Goal: Task Accomplishment & Management: Use online tool/utility

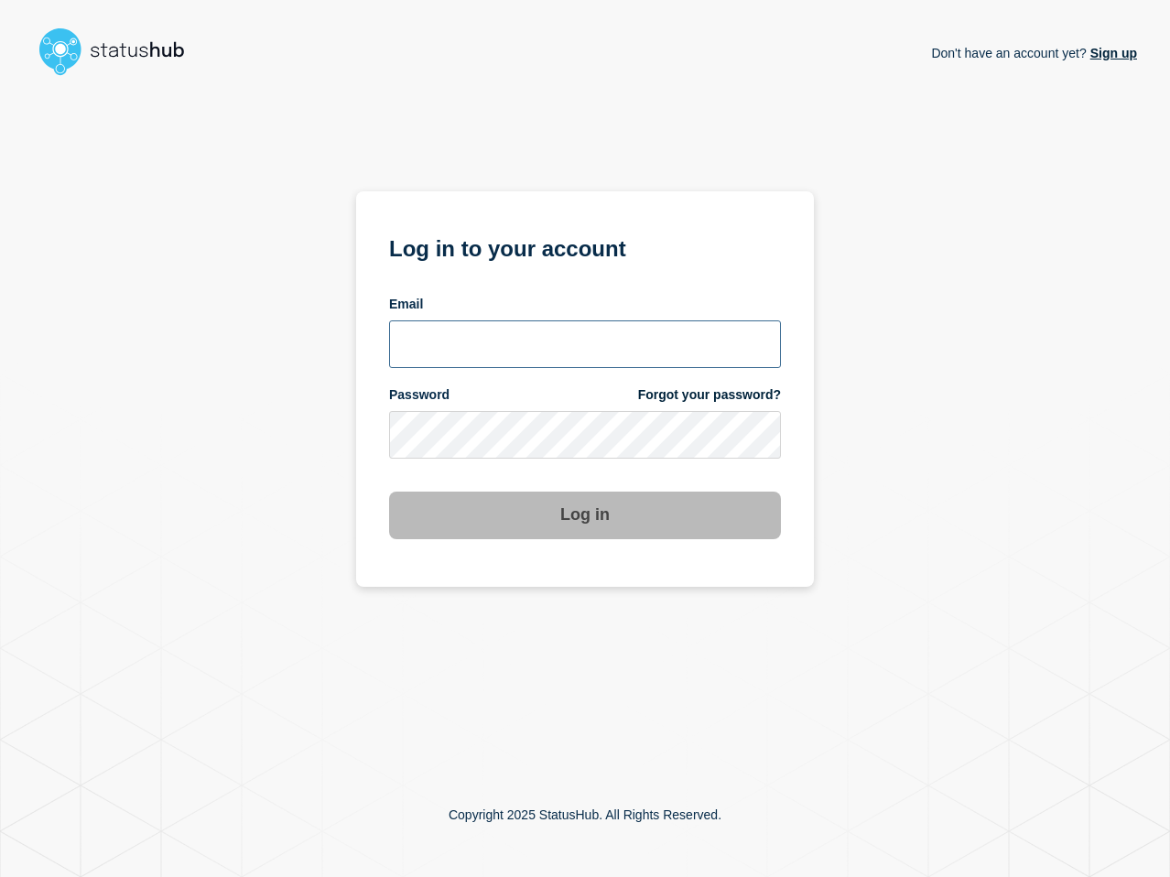
type input "[PERSON_NAME][EMAIL_ADDRESS][PERSON_NAME][DOMAIN_NAME]"
drag, startPoint x: 0, startPoint y: 0, endPoint x: 741, endPoint y: 572, distance: 936.3
click at [874, 617] on div "Don't have an account yet? Sign up Log in to your account Email [PERSON_NAME][E…" at bounding box center [585, 417] width 1104 height 669
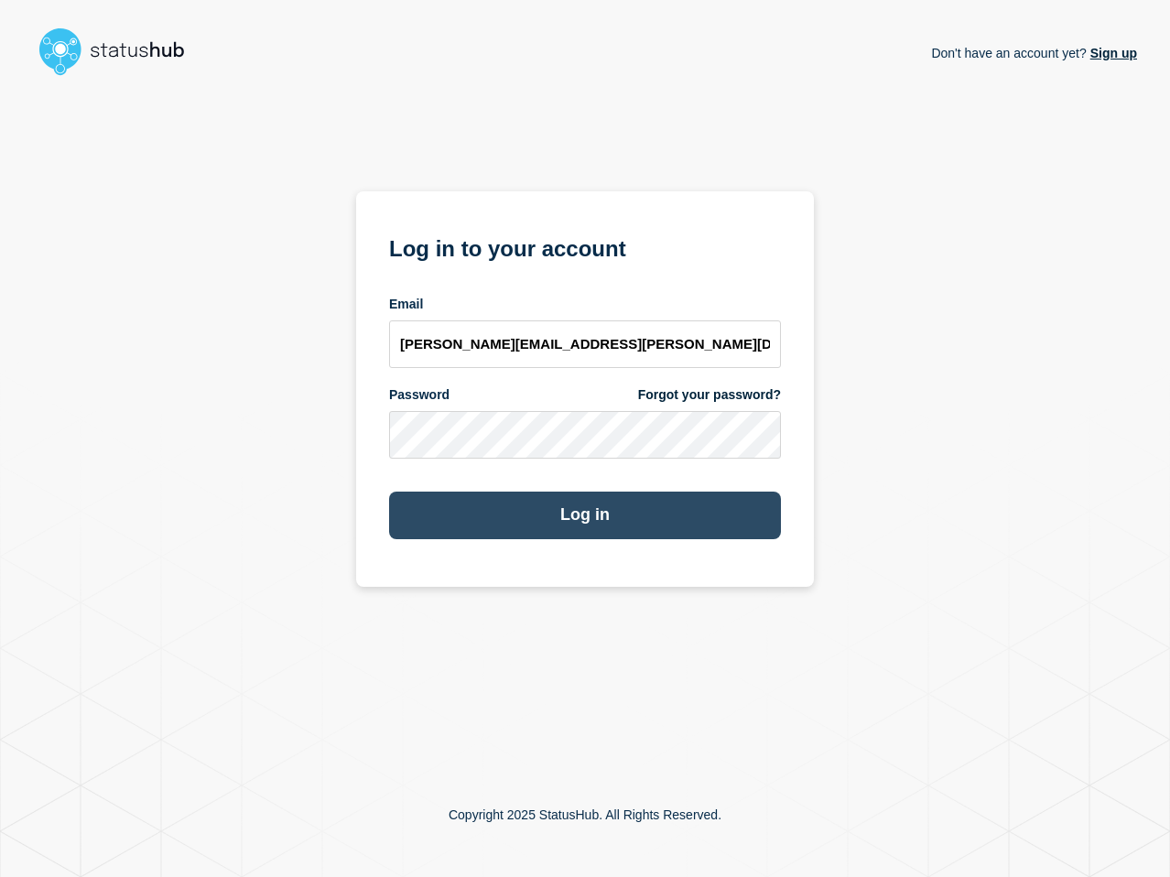
click at [626, 530] on button "Log in" at bounding box center [585, 516] width 392 height 48
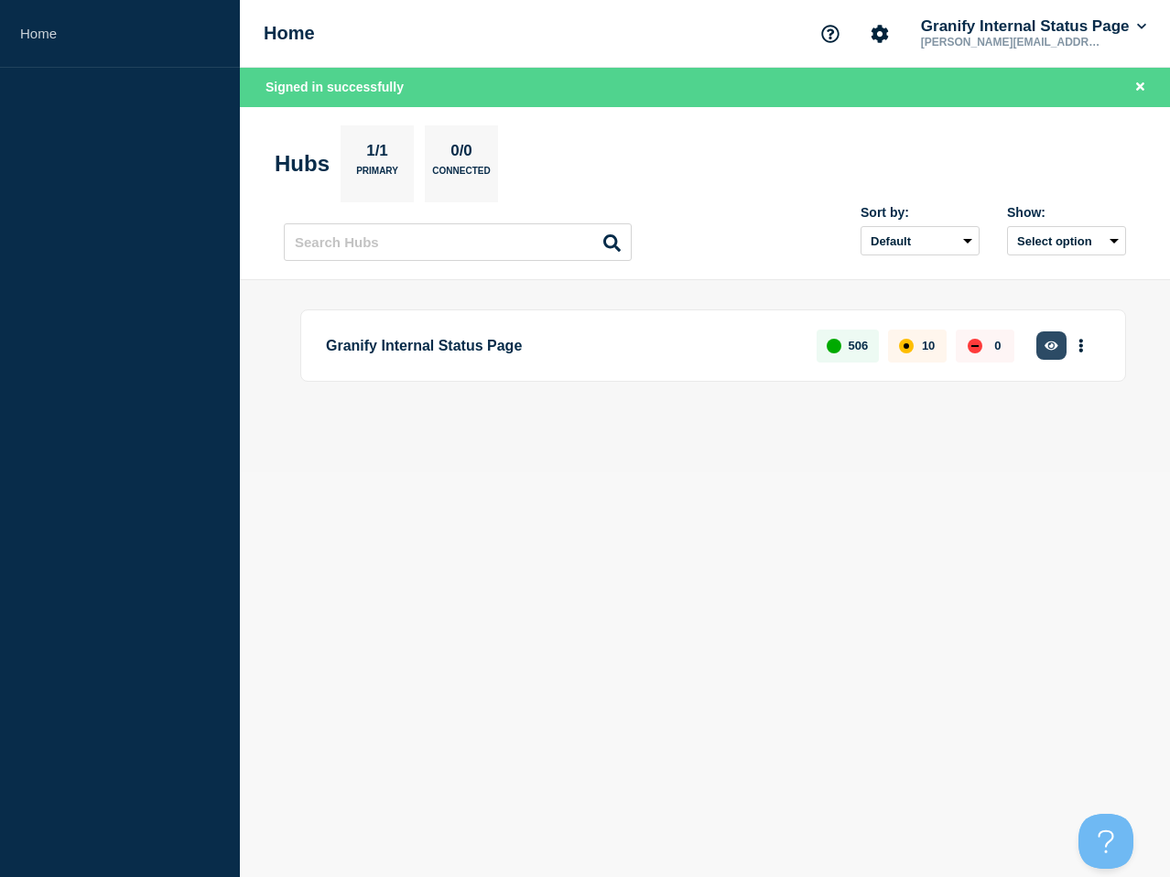
click at [1052, 351] on icon "button" at bounding box center [1052, 346] width 14 height 12
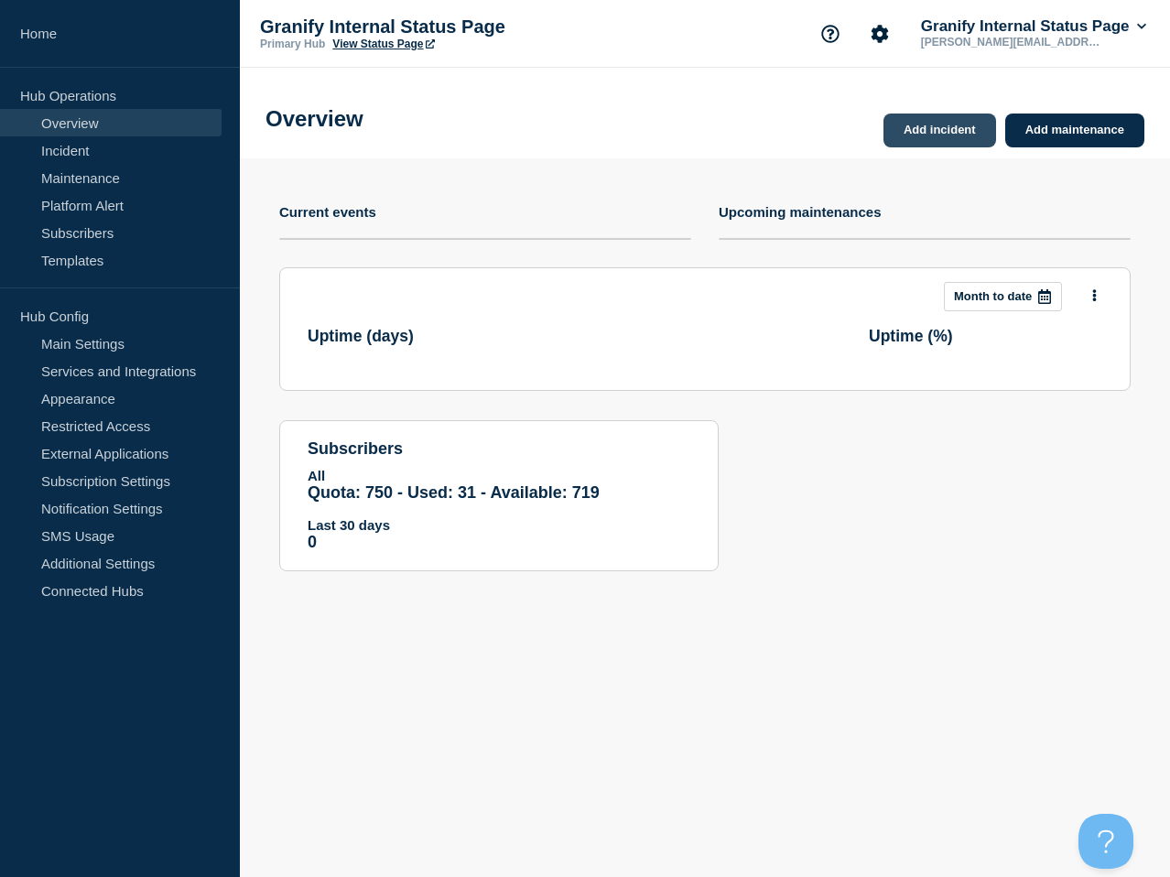
click at [933, 135] on link "Add incident" at bounding box center [940, 131] width 113 height 34
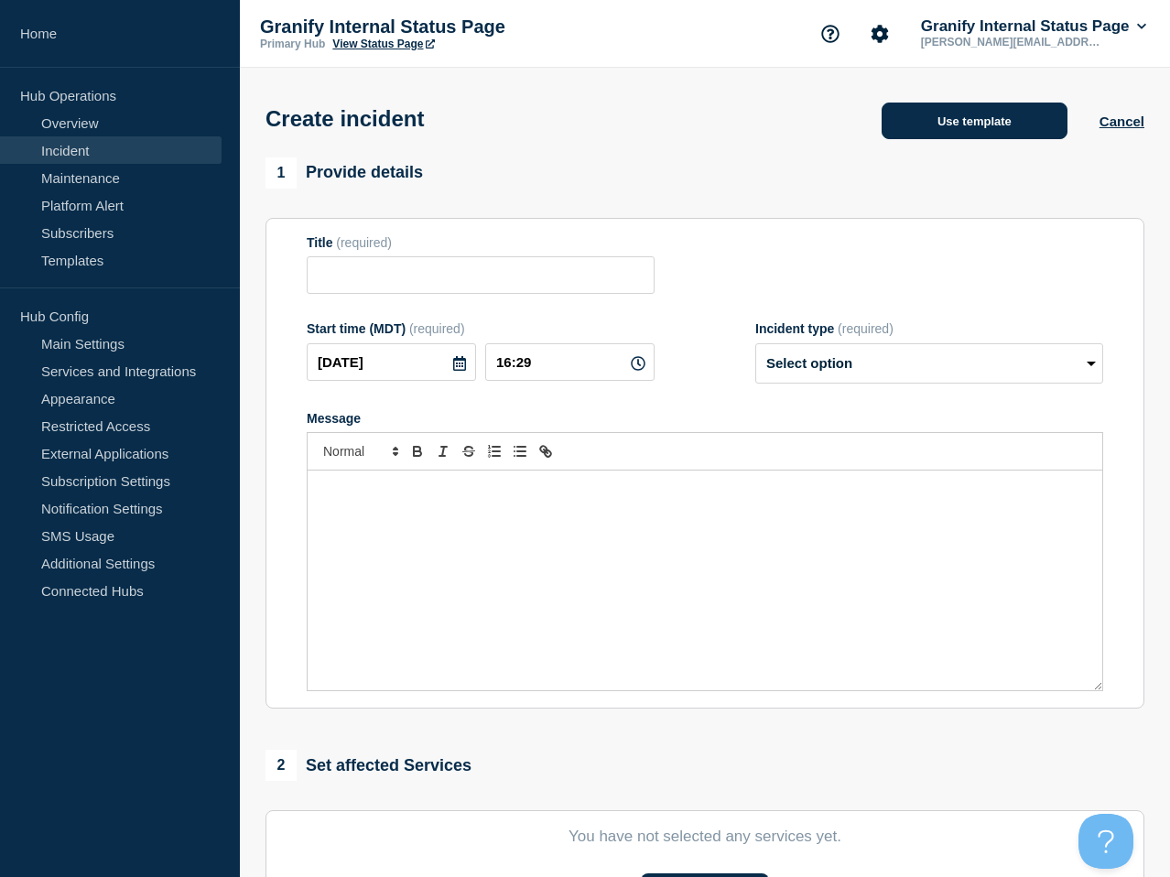
click at [953, 121] on button "Use template" at bounding box center [975, 121] width 186 height 37
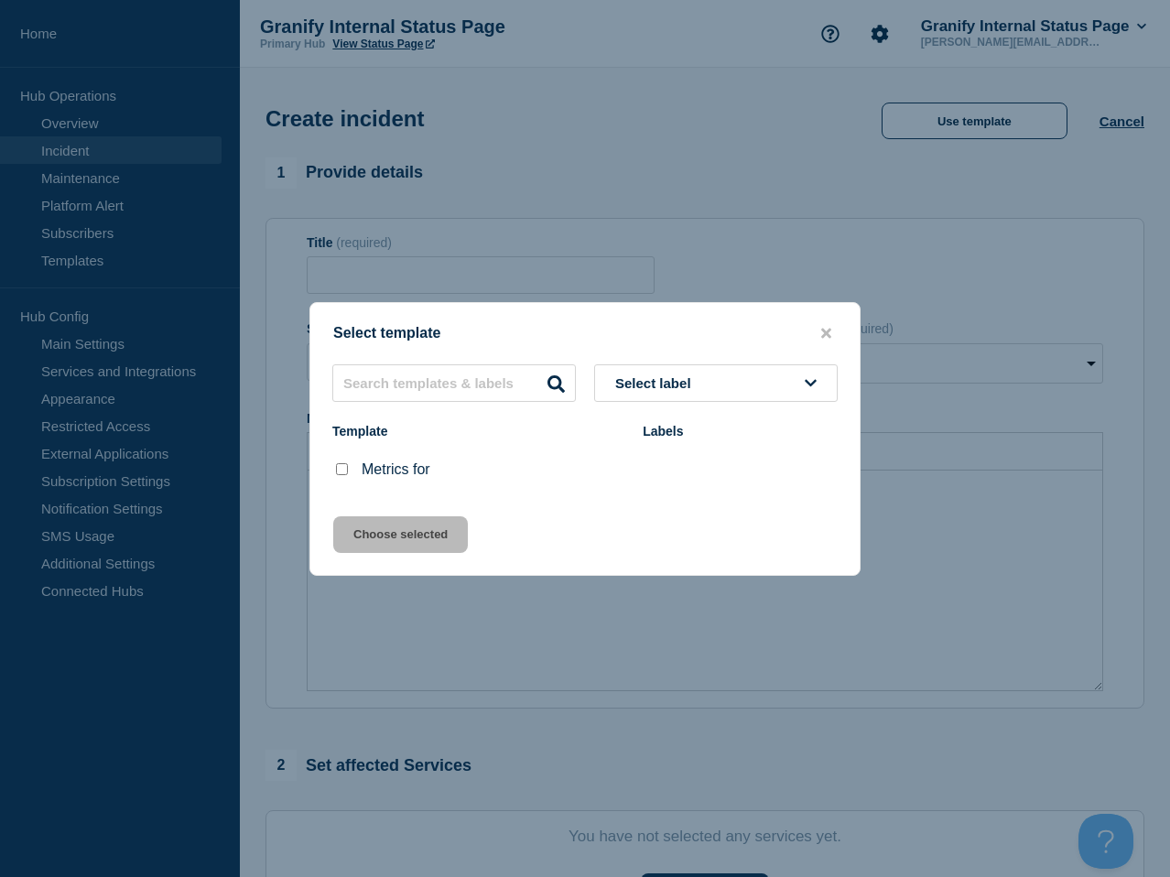
drag, startPoint x: 342, startPoint y: 466, endPoint x: 376, endPoint y: 522, distance: 65.8
click at [342, 466] on input "Metrics for checkbox" at bounding box center [342, 469] width 12 height 12
checkbox input "true"
click at [385, 537] on button "Choose selected" at bounding box center [400, 535] width 135 height 37
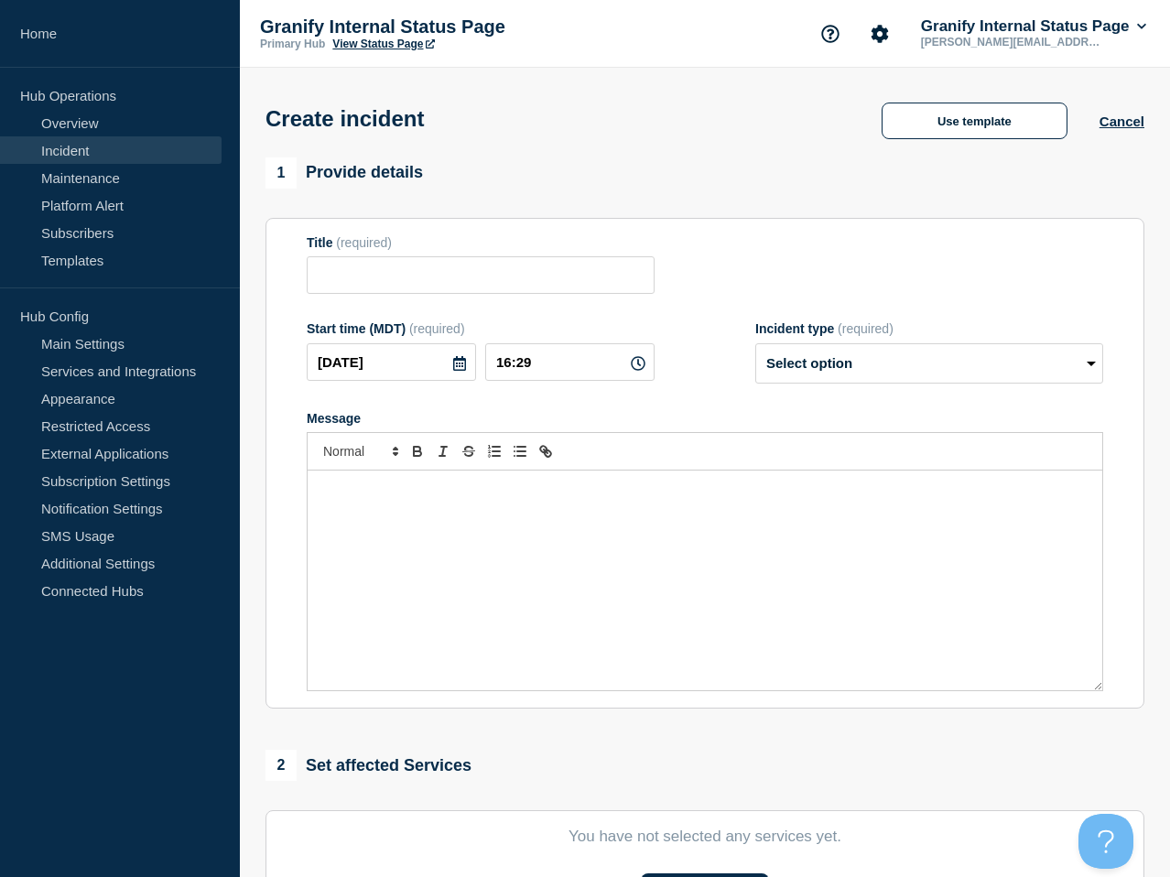
type input "Metrics for"
select select "monitoring"
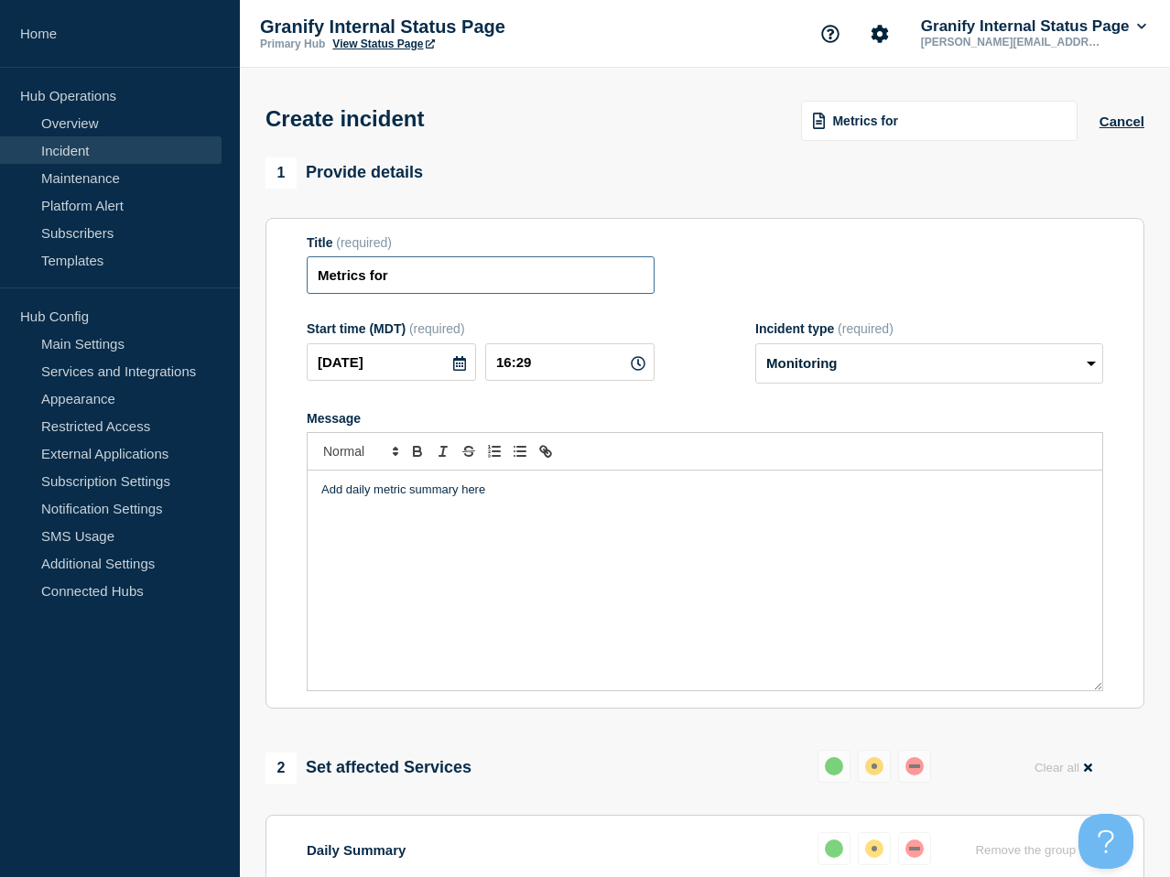
click at [486, 294] on input "Metrics for" at bounding box center [481, 275] width 348 height 38
type input "Metrics for 9/24"
click at [583, 684] on div "Add daily metric summary here" at bounding box center [705, 581] width 795 height 220
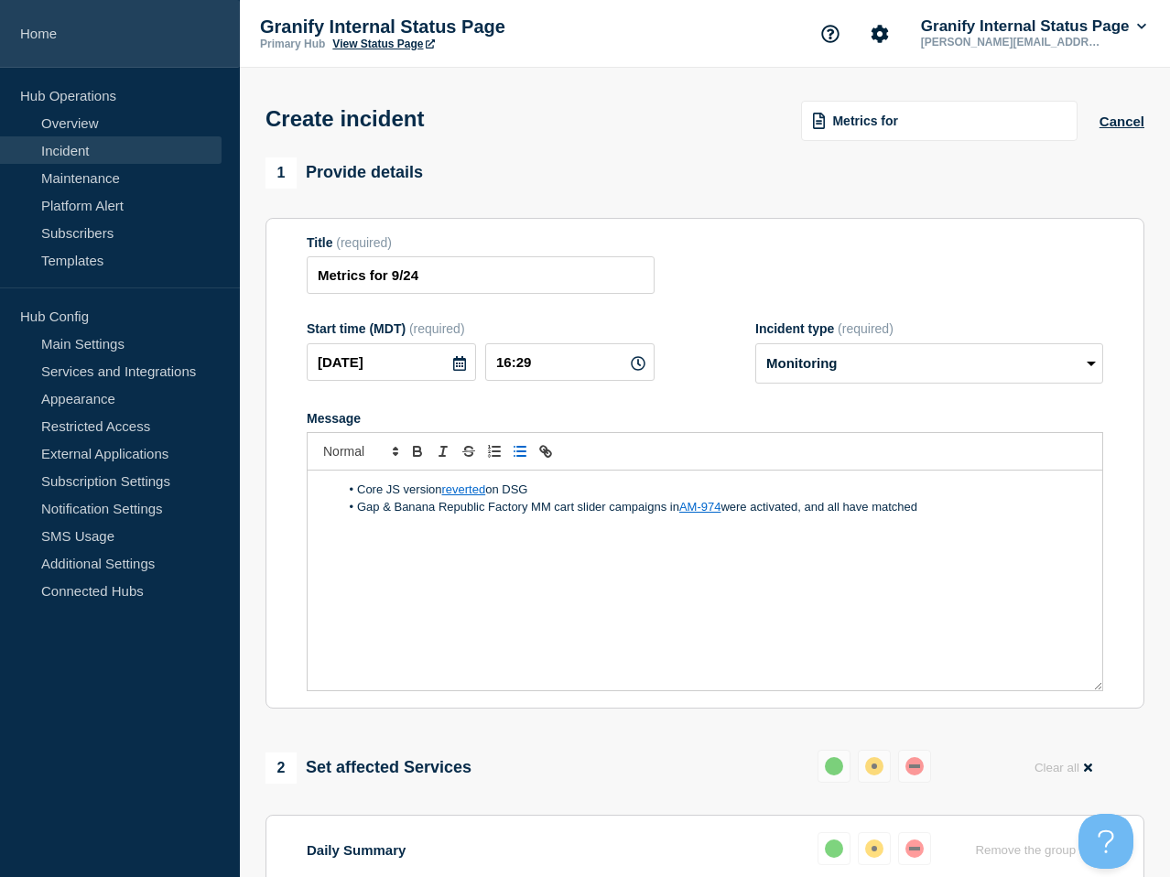
scroll to position [523, 0]
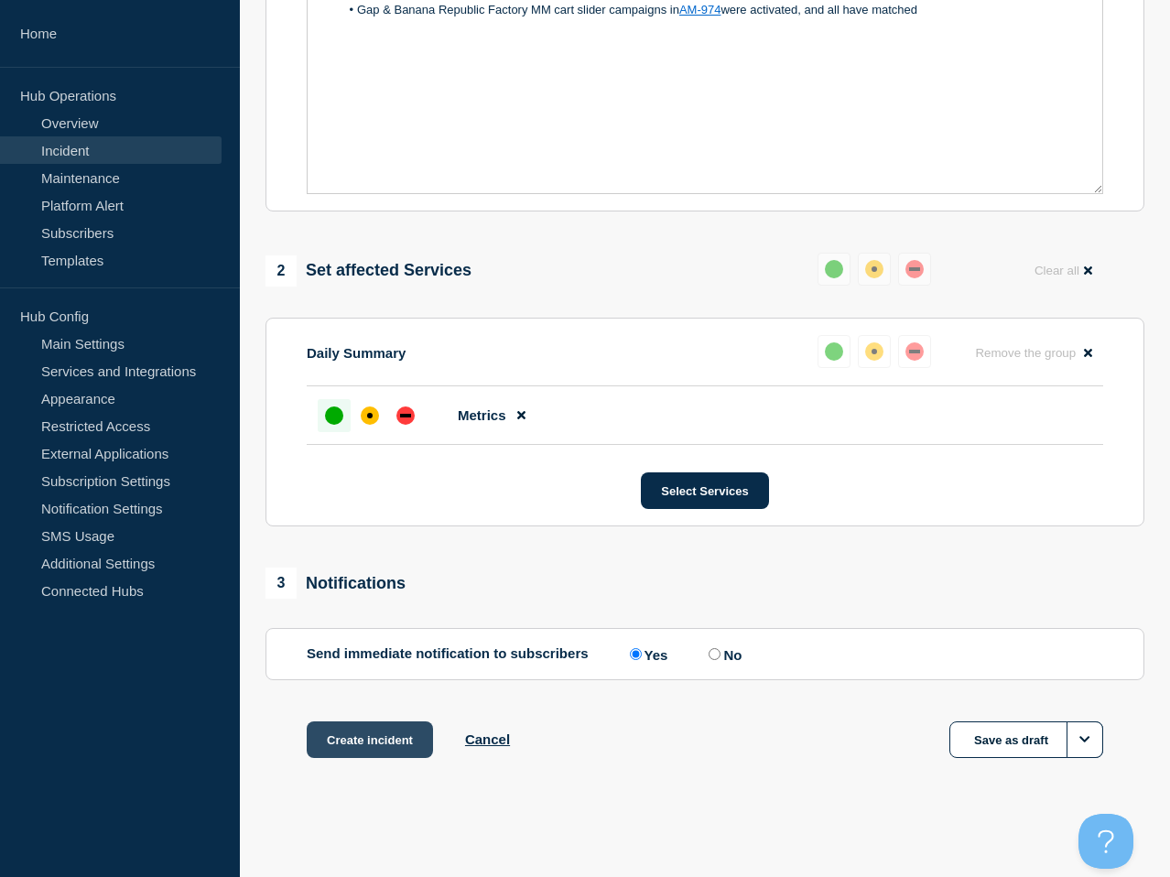
click at [386, 739] on button "Create incident" at bounding box center [370, 740] width 126 height 37
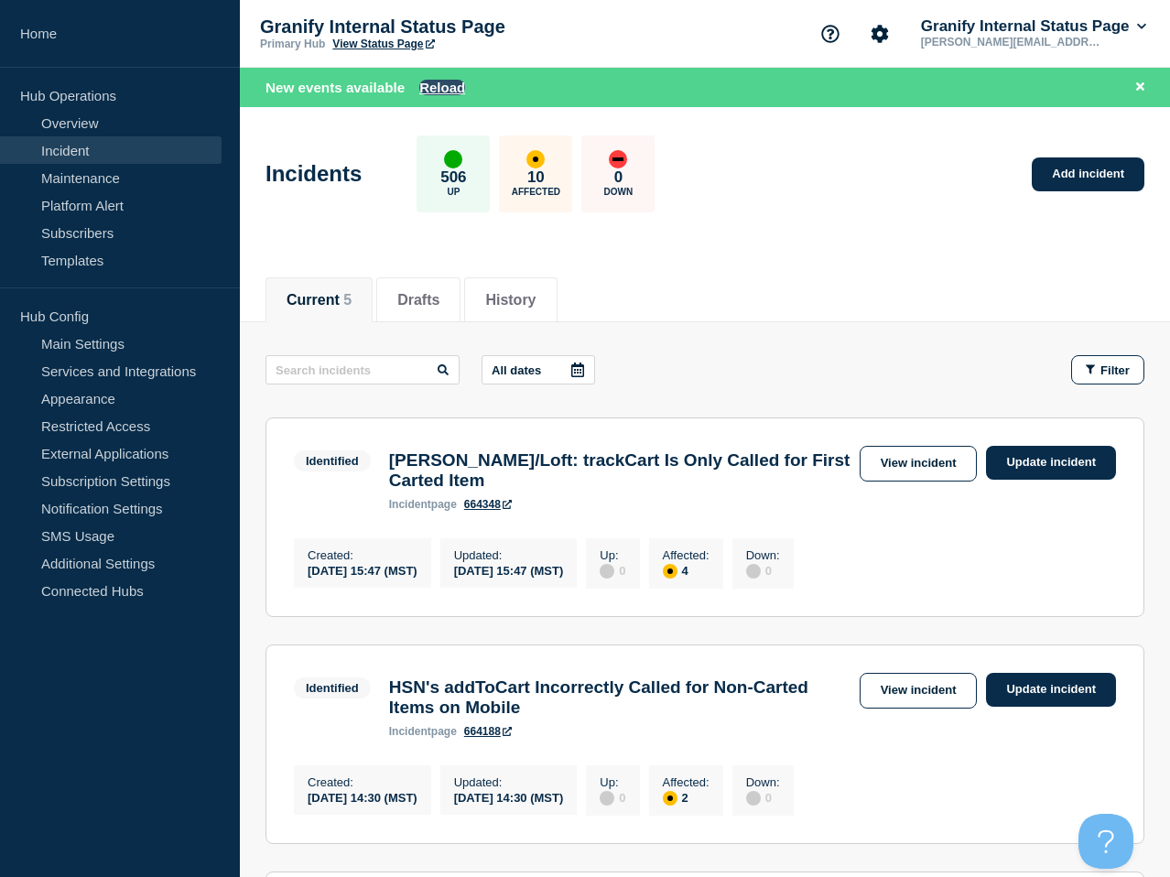
click at [427, 84] on button "Reload" at bounding box center [442, 88] width 46 height 16
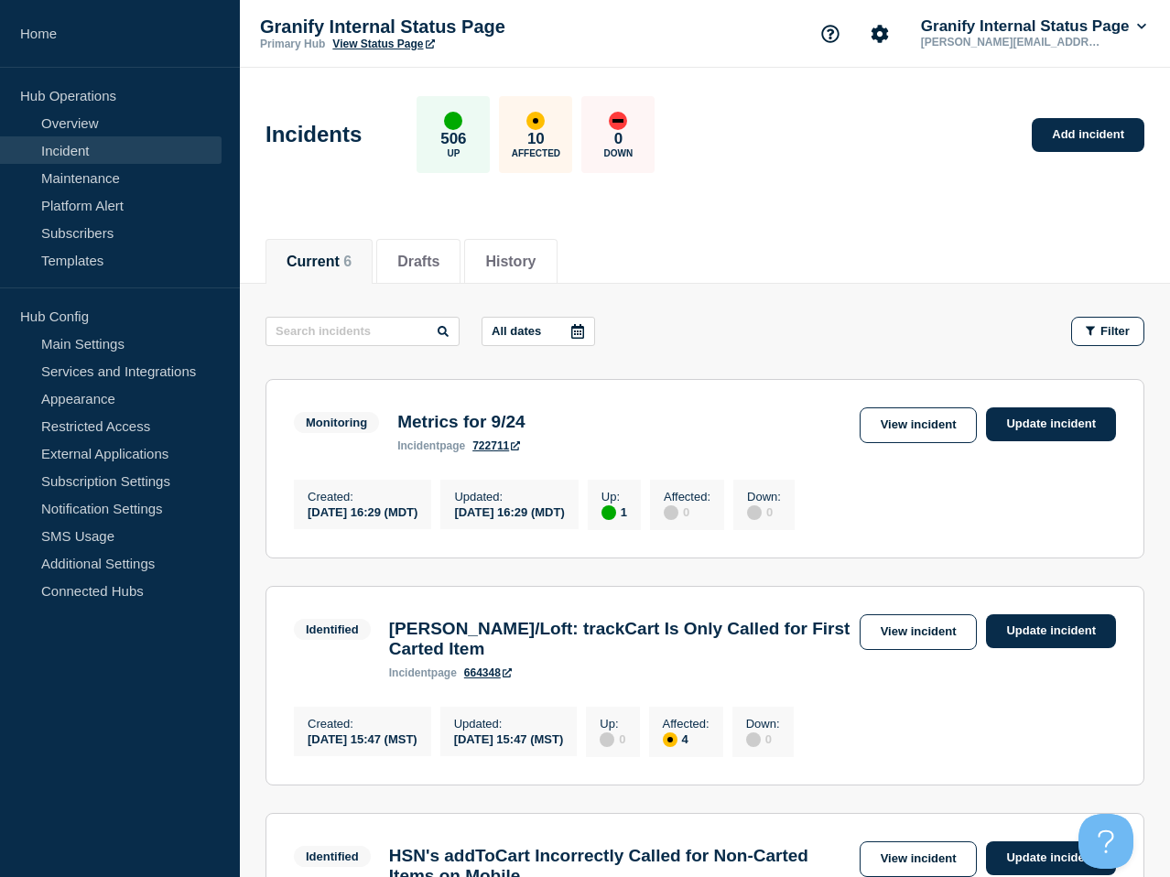
drag, startPoint x: 789, startPoint y: 245, endPoint x: 974, endPoint y: 395, distance: 238.4
click at [792, 247] on div "Current 6 Drafts History" at bounding box center [705, 252] width 879 height 62
click at [1033, 431] on link "Update incident" at bounding box center [1051, 425] width 130 height 34
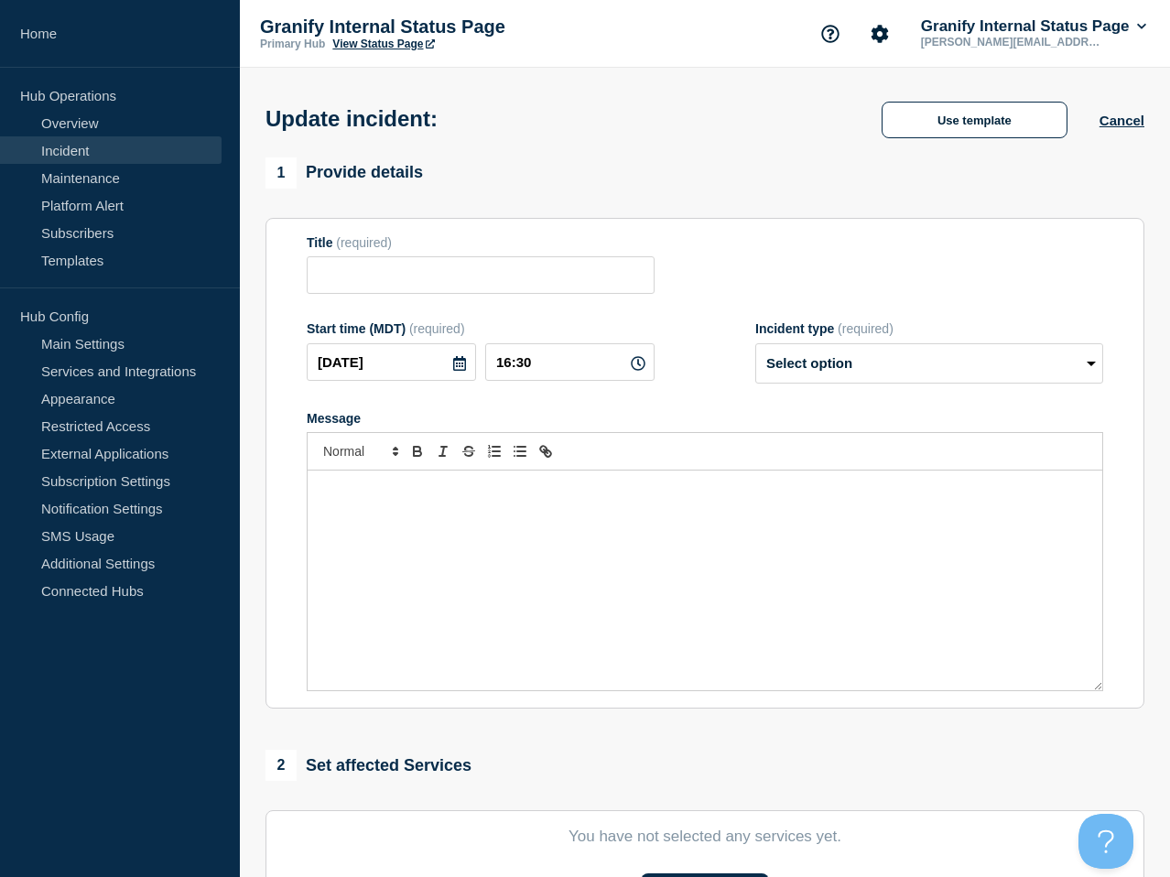
type input "Metrics for 9/24"
click at [882, 372] on select "Select option Investigating Identified Monitoring Resolved" at bounding box center [930, 363] width 348 height 40
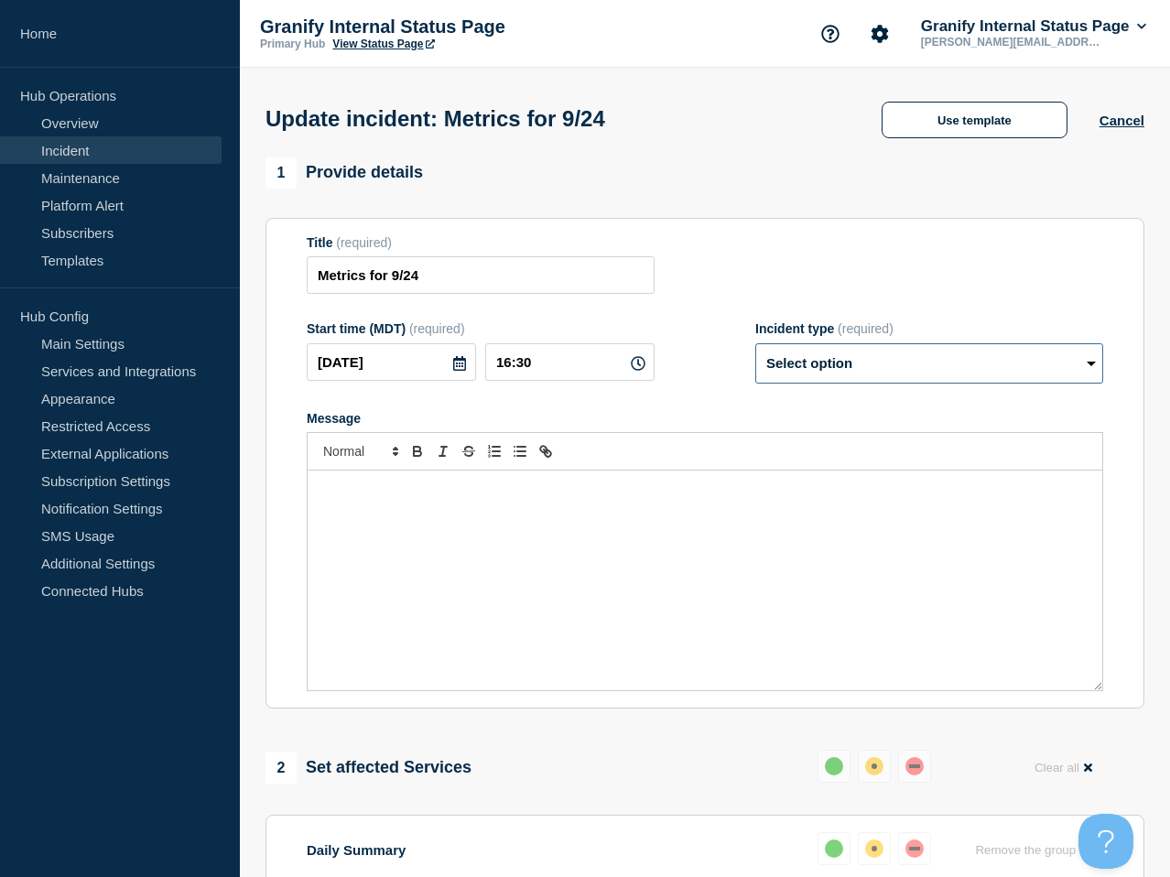
select select "resolved"
click at [756, 355] on select "Select option Investigating Identified Monitoring Resolved" at bounding box center [930, 363] width 348 height 40
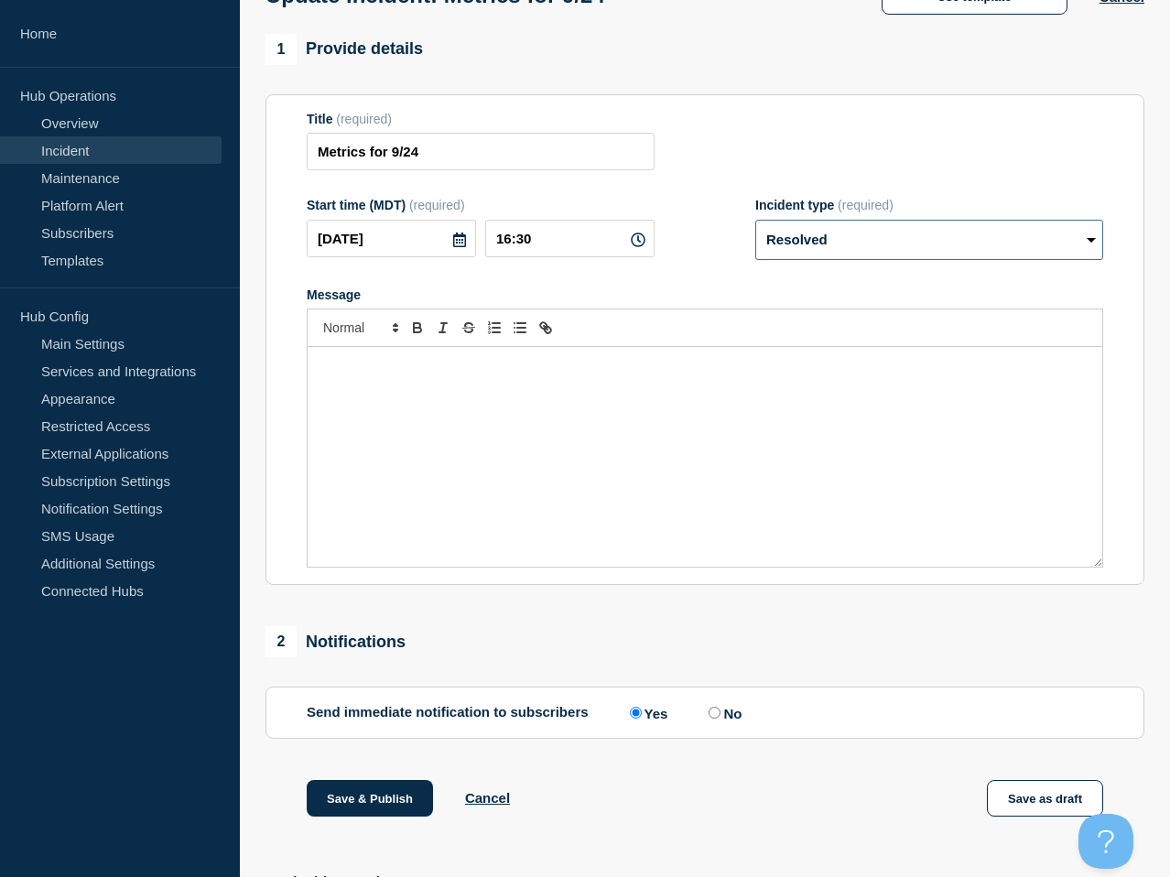
scroll to position [310, 0]
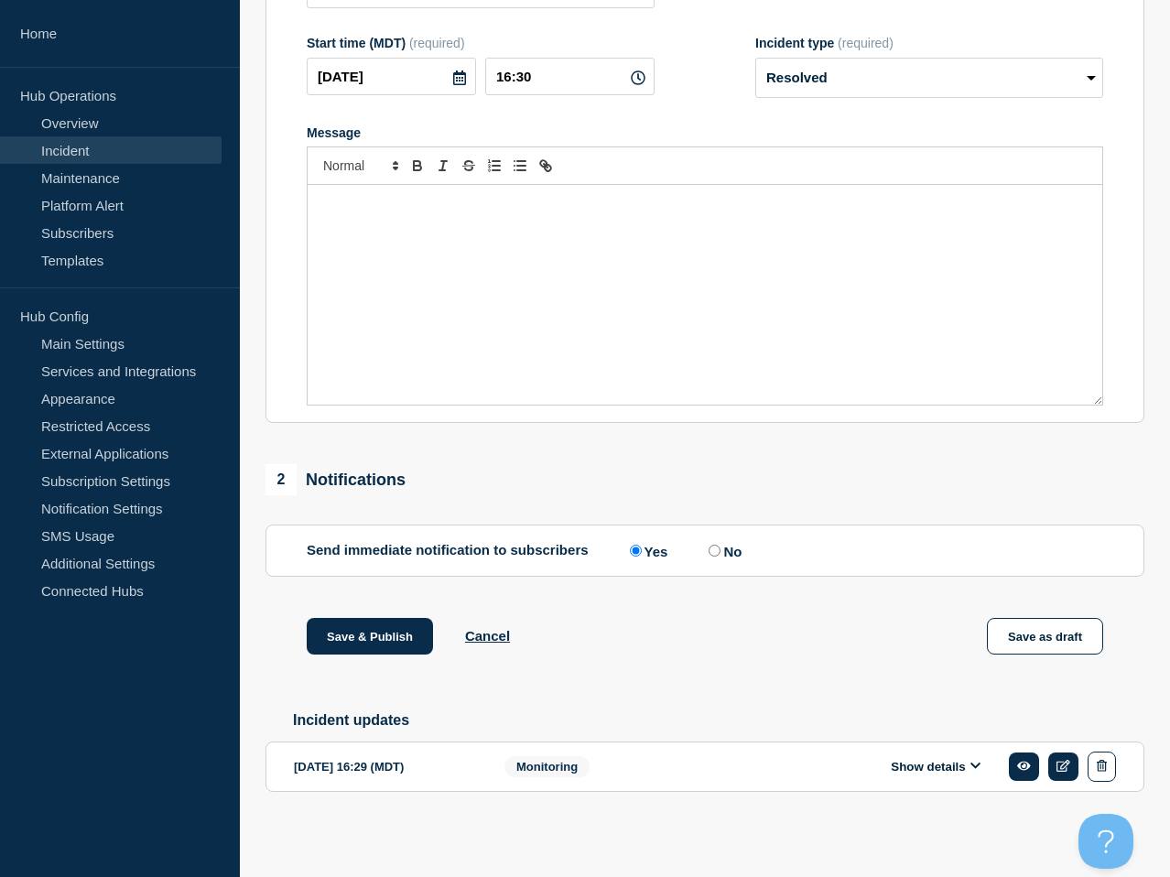
click at [711, 545] on input "No" at bounding box center [715, 551] width 12 height 12
radio input "true"
radio input "false"
click at [383, 631] on button "Save & Publish" at bounding box center [370, 636] width 126 height 37
